Goal: Task Accomplishment & Management: Use online tool/utility

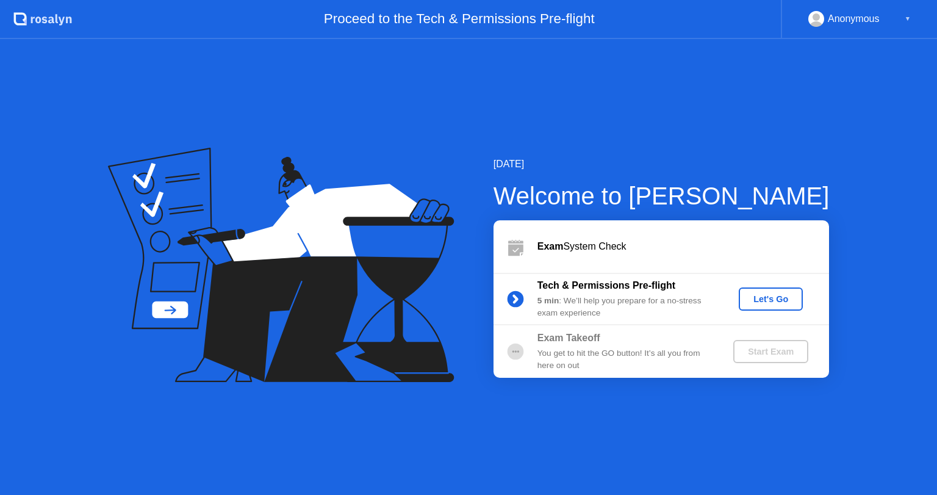
click at [778, 302] on div "Let's Go" at bounding box center [770, 299] width 54 height 10
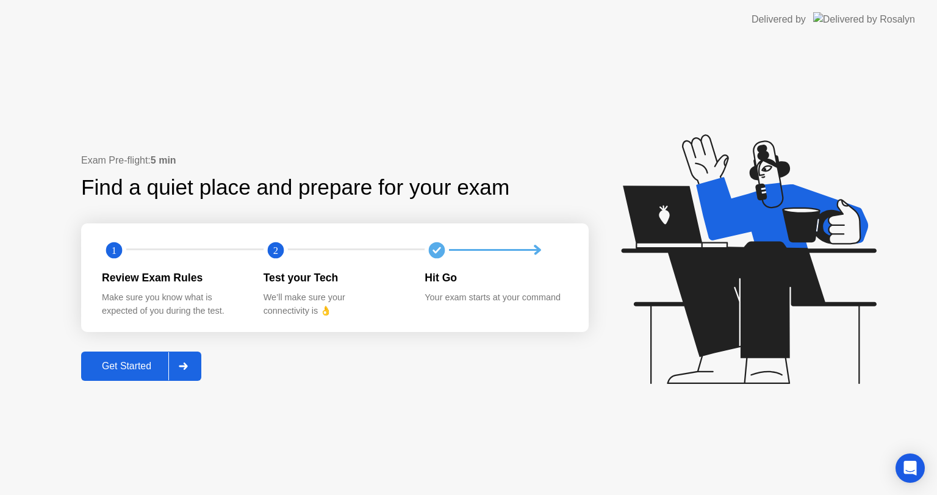
click at [171, 361] on div at bounding box center [182, 366] width 29 height 28
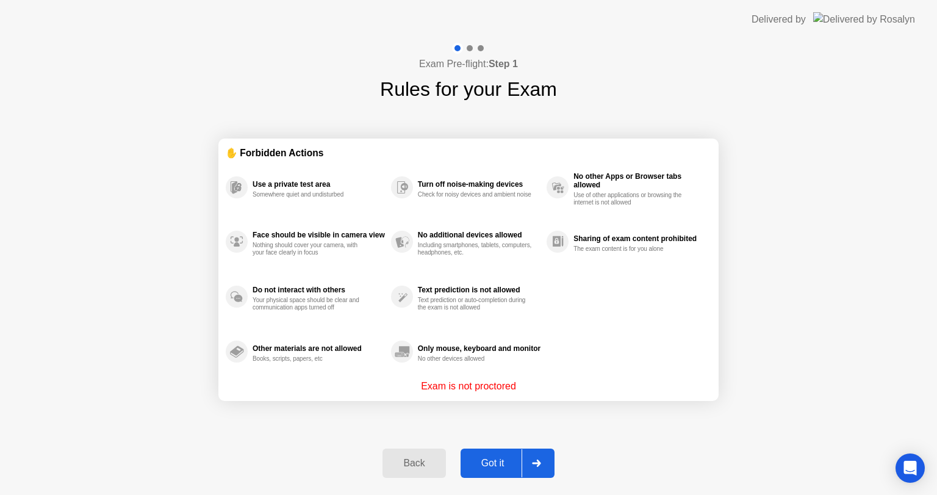
click at [464, 473] on button "Got it" at bounding box center [507, 462] width 94 height 29
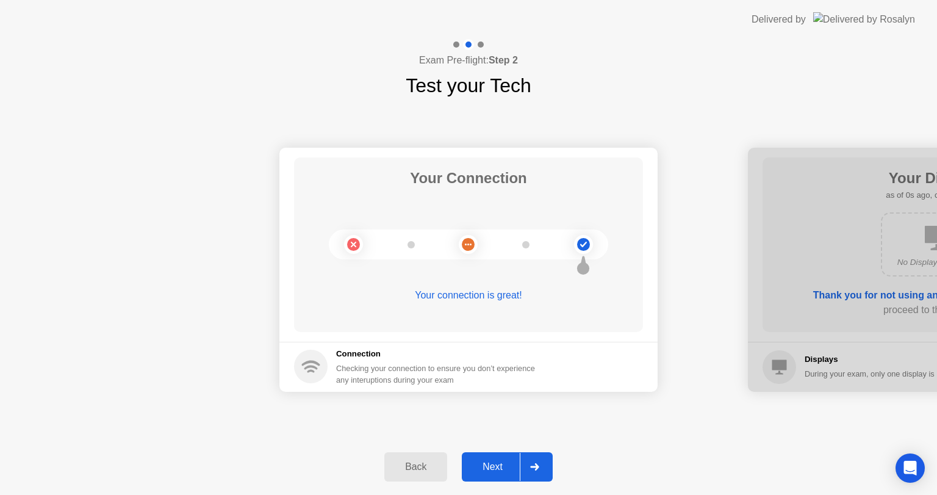
click at [507, 468] on div "Next" at bounding box center [492, 466] width 54 height 11
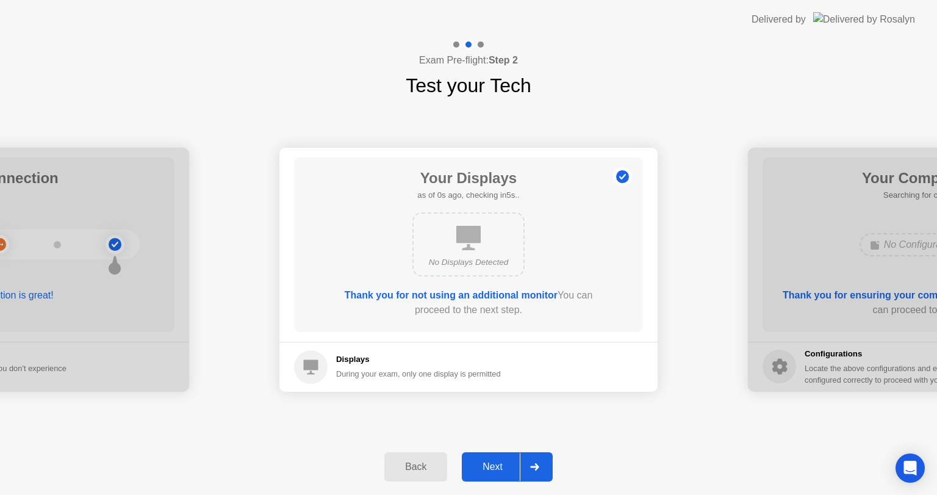
click at [507, 468] on div "Next" at bounding box center [492, 466] width 54 height 11
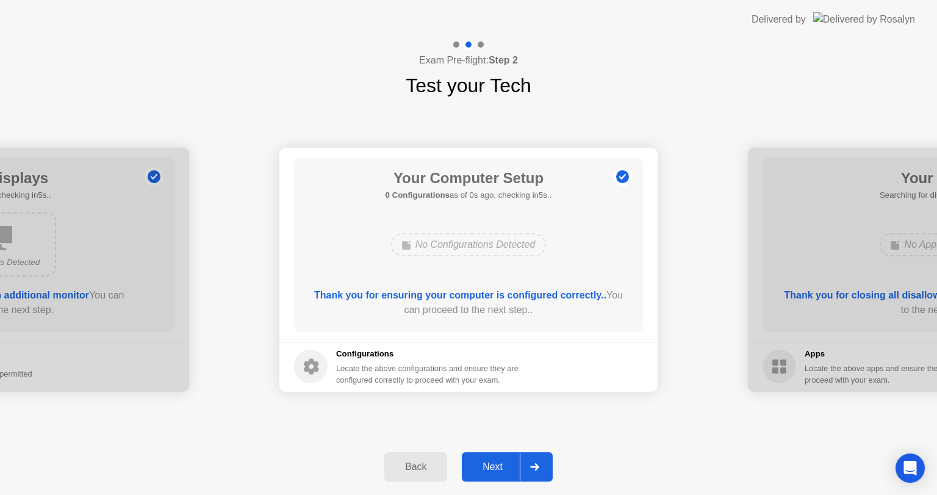
click at [507, 468] on div "Next" at bounding box center [492, 466] width 54 height 11
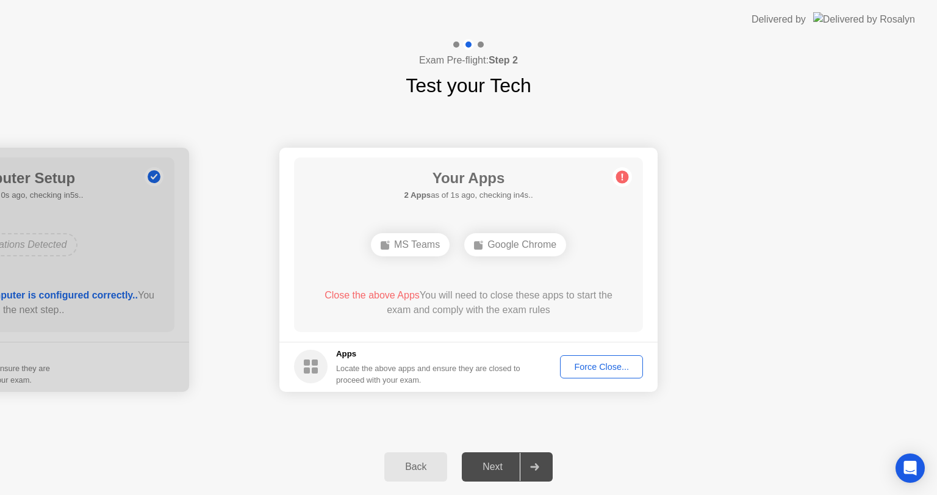
click at [593, 364] on div "Force Close..." at bounding box center [601, 367] width 74 height 10
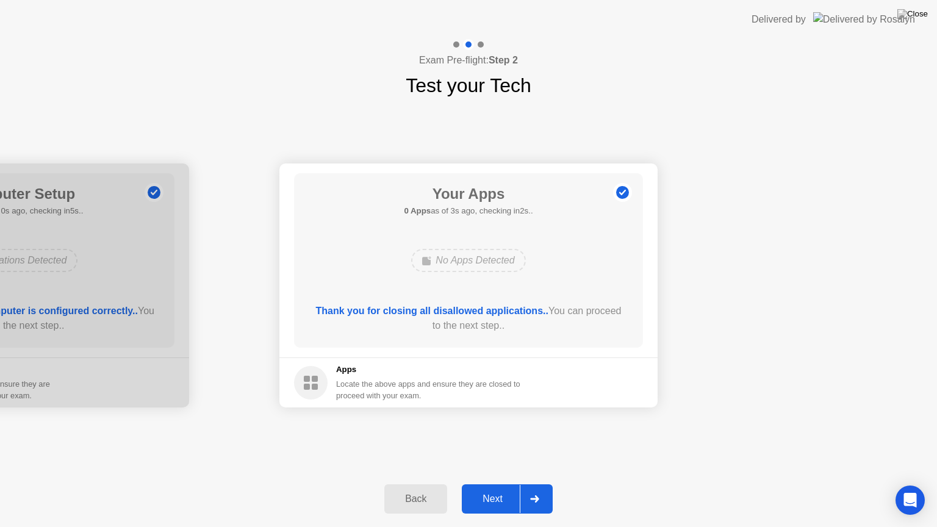
click at [513, 494] on div "Next" at bounding box center [492, 498] width 54 height 11
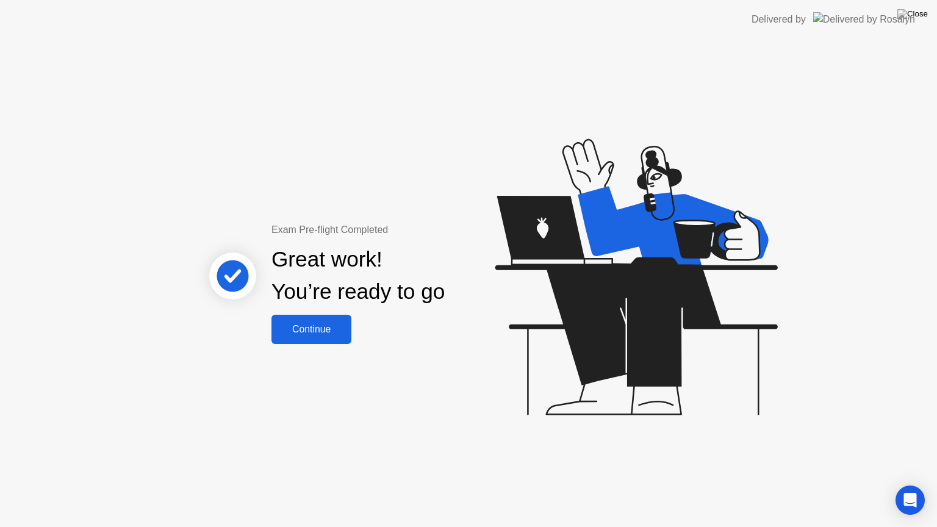
click at [302, 319] on button "Continue" at bounding box center [311, 329] width 80 height 29
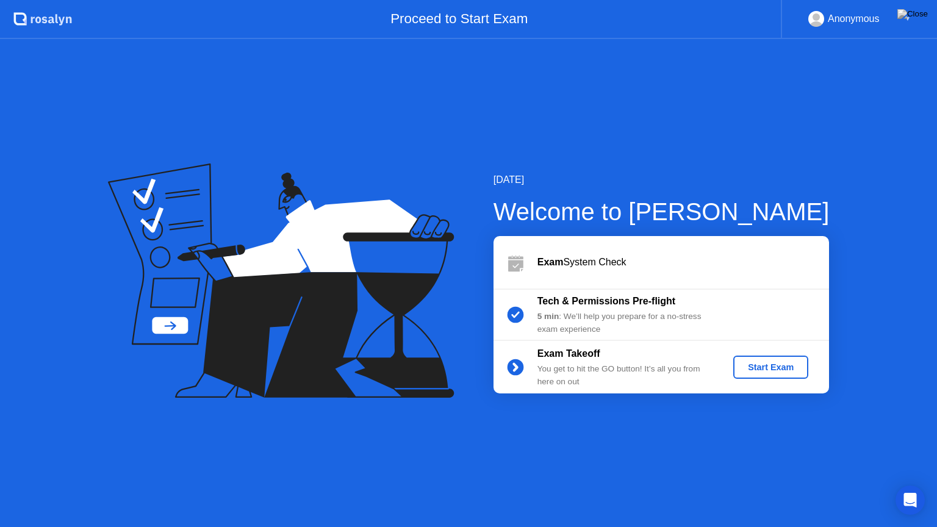
click at [756, 371] on div "Start Exam" at bounding box center [770, 367] width 65 height 10
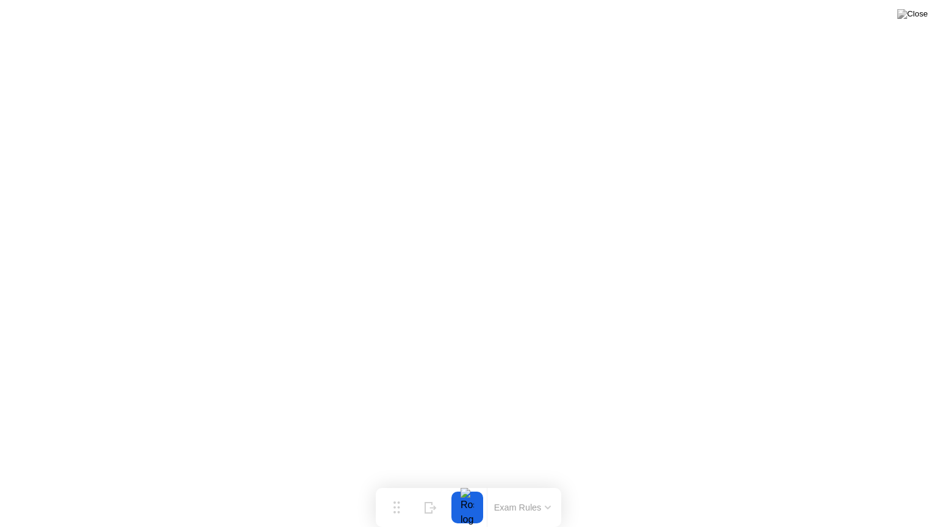
click at [912, 22] on button at bounding box center [912, 14] width 37 height 16
click at [427, 494] on icon at bounding box center [430, 503] width 12 height 12
click at [893, 494] on icon at bounding box center [890, 503] width 7 height 10
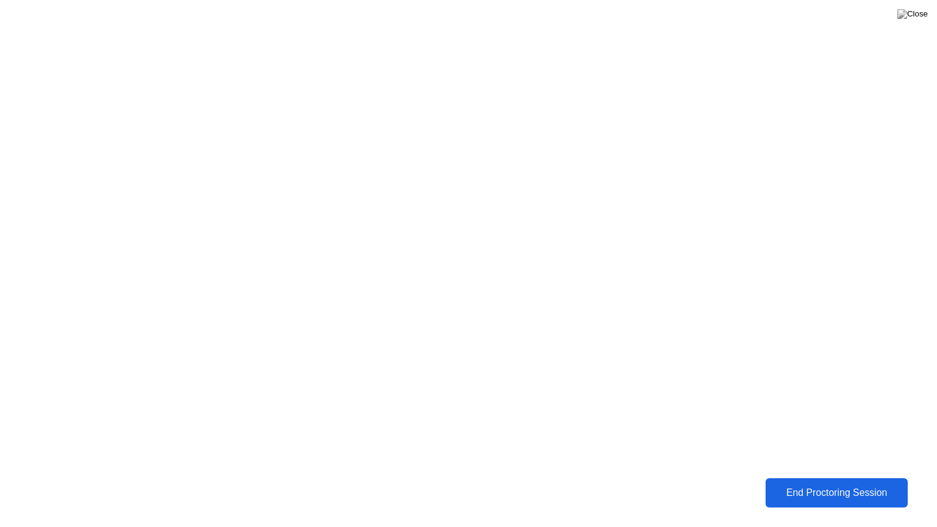
click at [831, 494] on div "End Proctoring Session" at bounding box center [836, 492] width 135 height 11
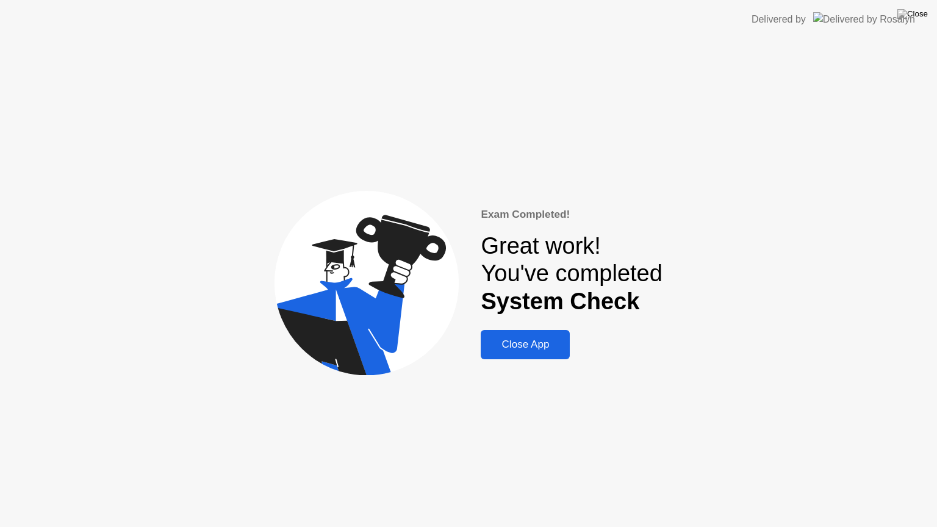
click at [524, 351] on div "Close App" at bounding box center [525, 344] width 82 height 12
